Goal: Information Seeking & Learning: Learn about a topic

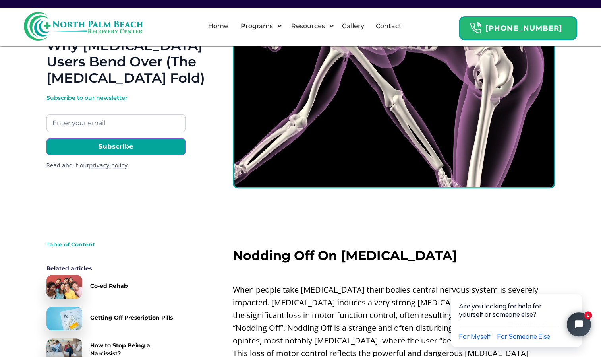
click at [145, 173] on div "Back To Resource Center NPB Recovery 8 min read Why Fentanyl Users Bend Over (T…" at bounding box center [301, 96] width 509 height 213
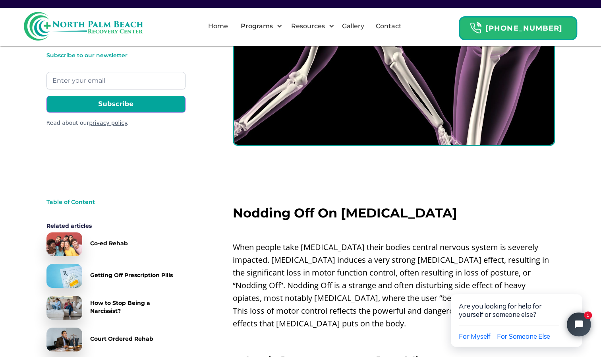
scroll to position [122, 0]
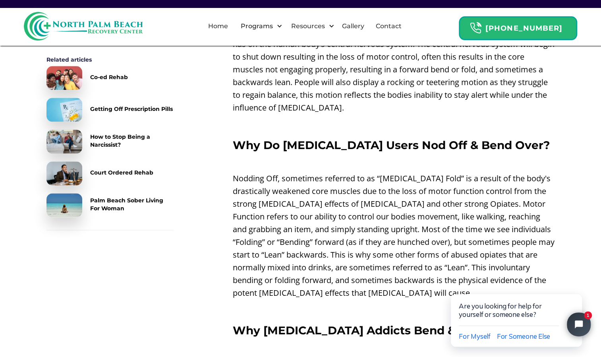
click at [145, 173] on div "Court Ordered Rehab" at bounding box center [121, 173] width 63 height 8
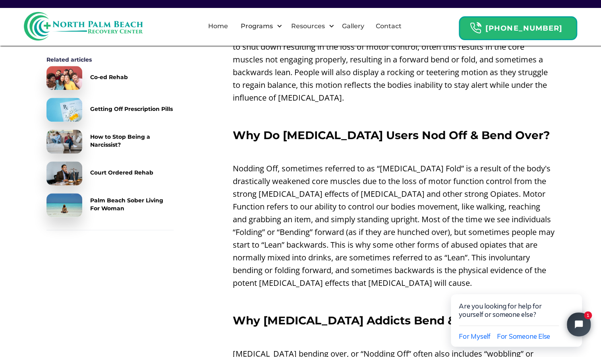
scroll to position [510, 0]
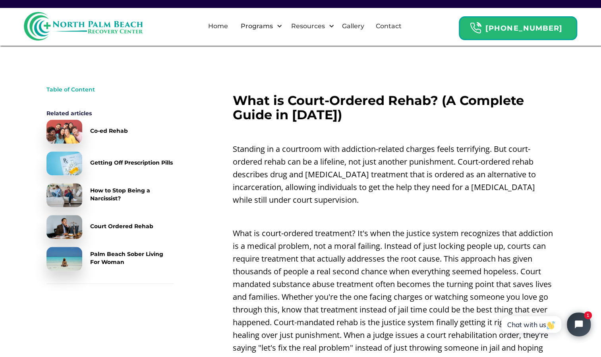
scroll to position [235, 0]
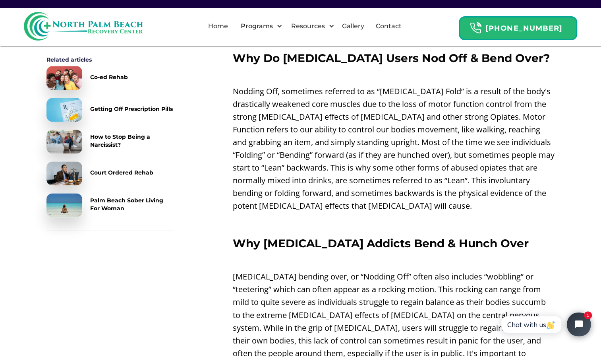
scroll to position [584, 0]
drag, startPoint x: 184, startPoint y: 236, endPoint x: 179, endPoint y: 255, distance: 19.8
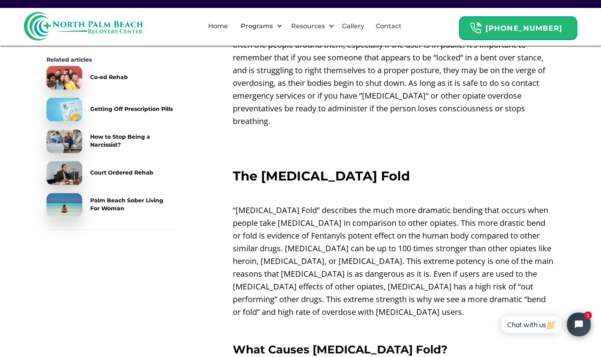
scroll to position [894, 0]
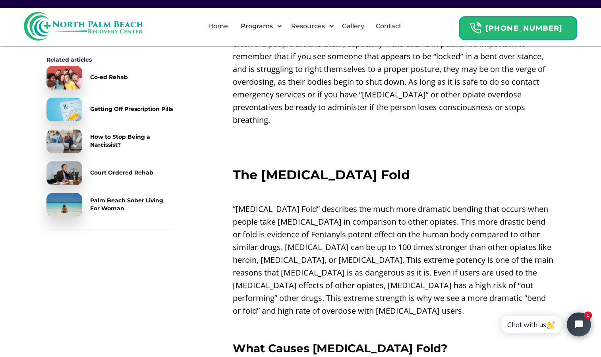
click at [179, 255] on div "Table of Content Related articles Co-ed Rehab Getting Off Prescription Pills Ho…" at bounding box center [301, 274] width 509 height 1697
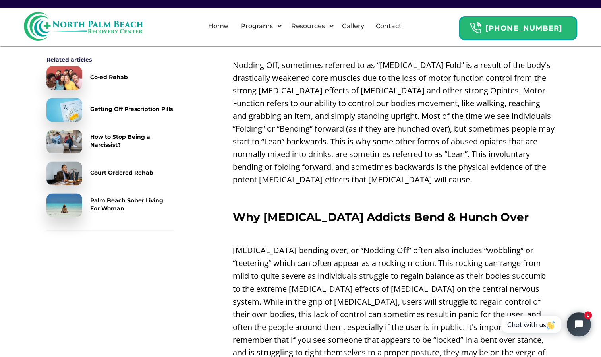
scroll to position [510, 0]
